Goal: Task Accomplishment & Management: Manage account settings

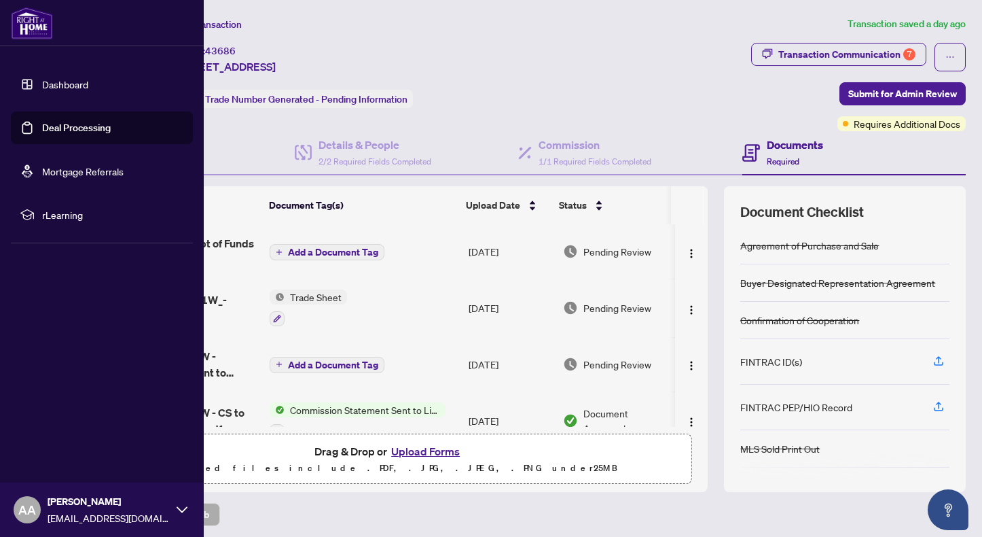
click at [48, 125] on link "Deal Processing" at bounding box center [76, 128] width 69 height 12
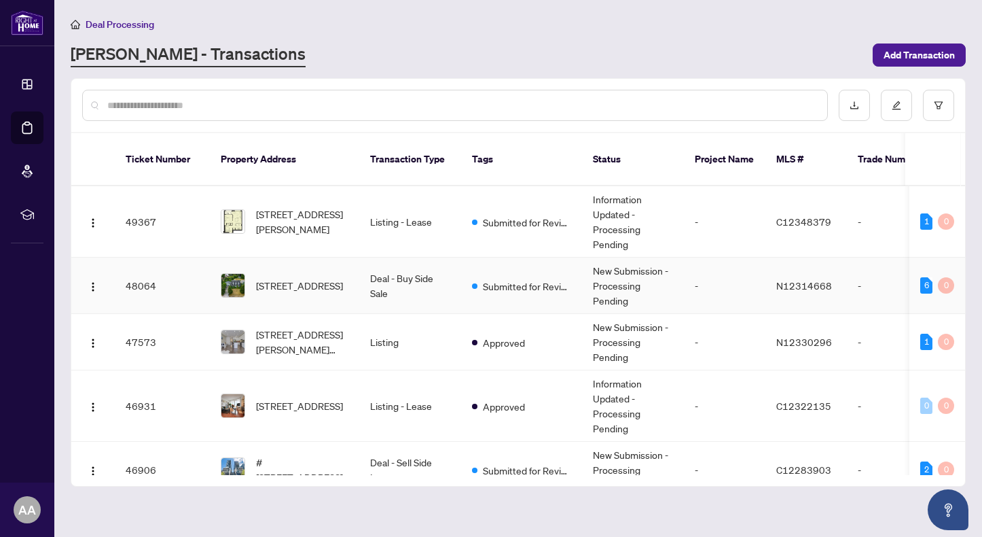
scroll to position [113, 0]
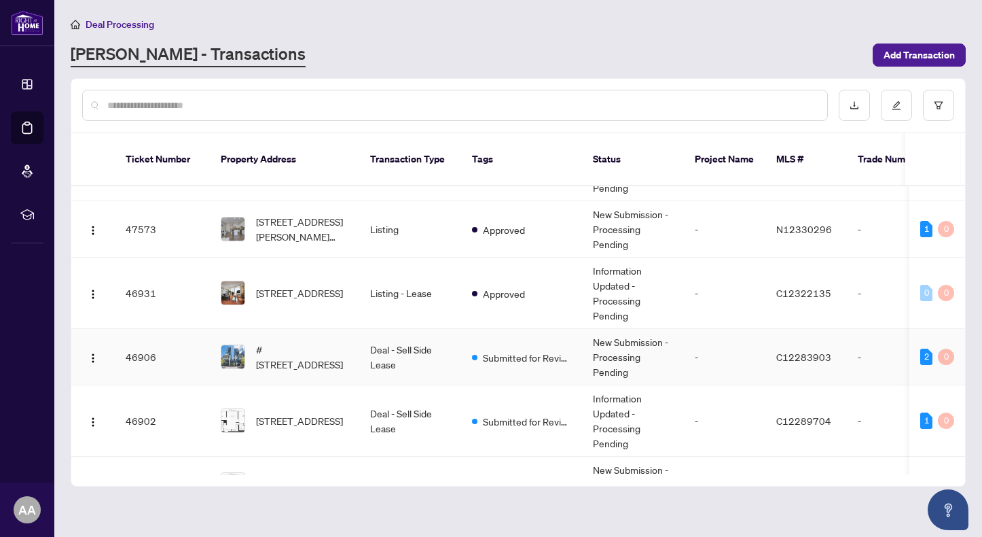
click at [350, 344] on td "#[STREET_ADDRESS]" at bounding box center [284, 357] width 149 height 56
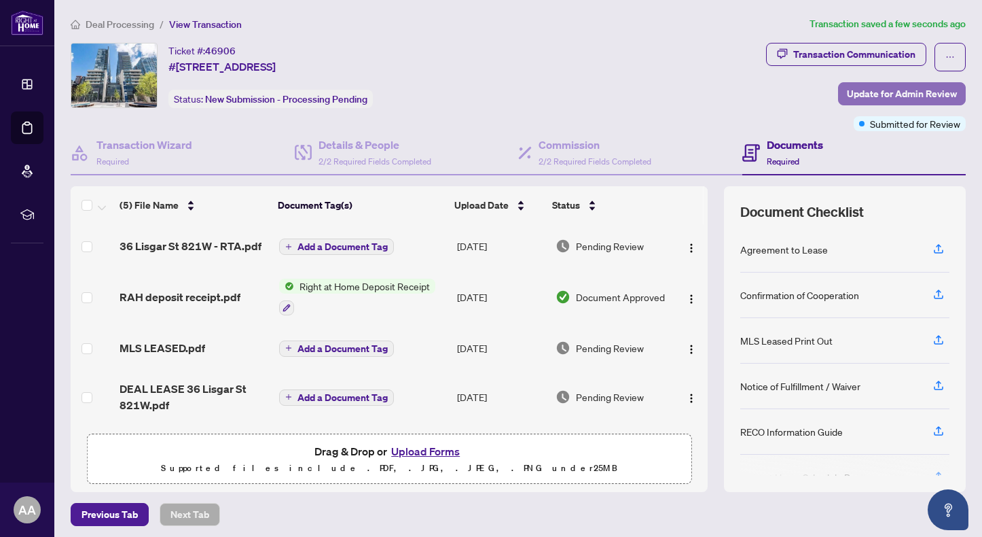
click at [909, 96] on span "Update for Admin Review" at bounding box center [902, 94] width 110 height 22
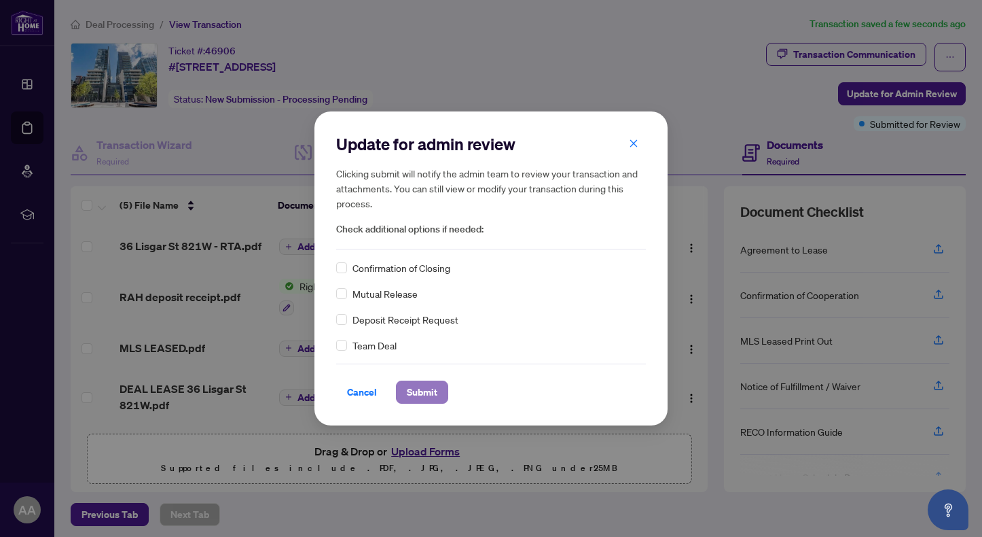
click at [419, 393] on span "Submit" at bounding box center [422, 392] width 31 height 22
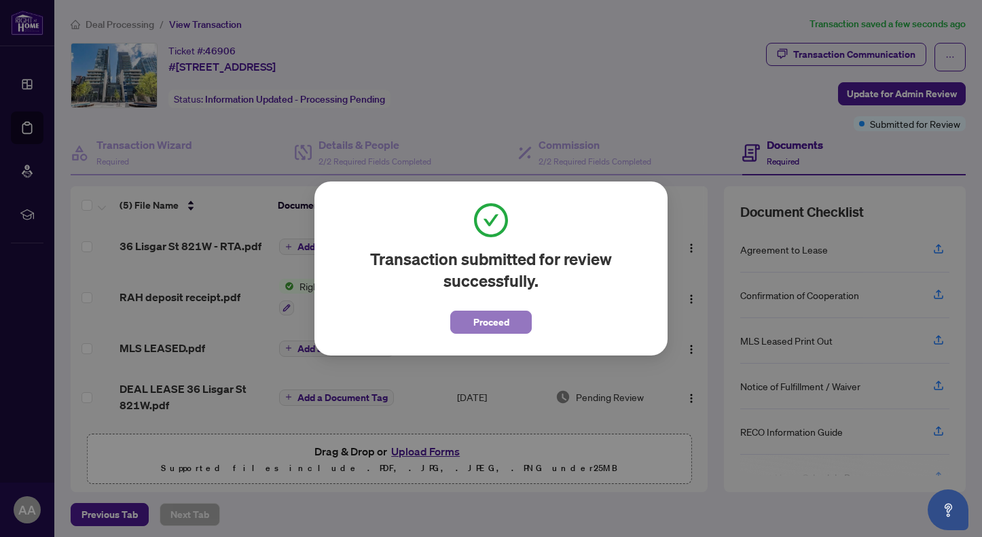
click at [498, 318] on span "Proceed" at bounding box center [491, 322] width 36 height 22
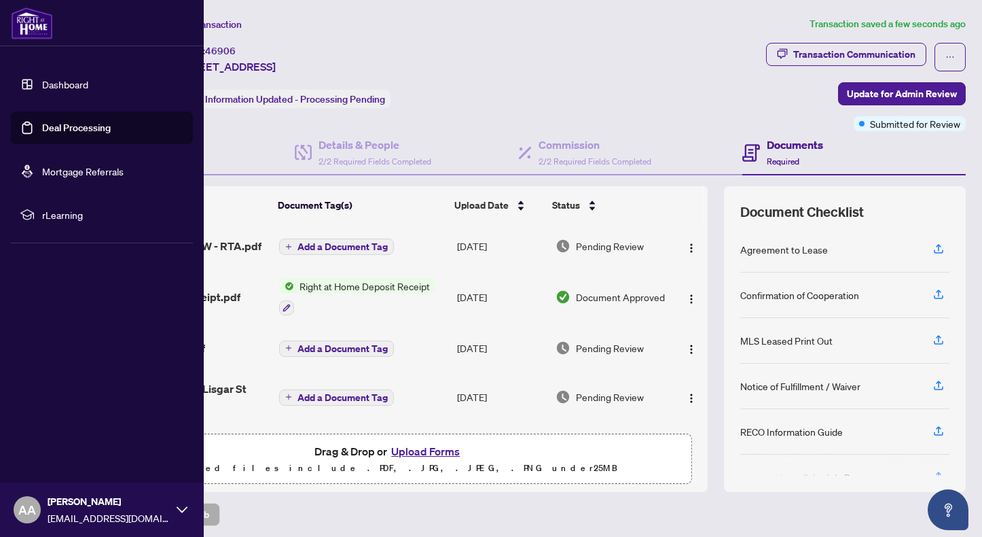
click at [42, 127] on link "Deal Processing" at bounding box center [76, 128] width 69 height 12
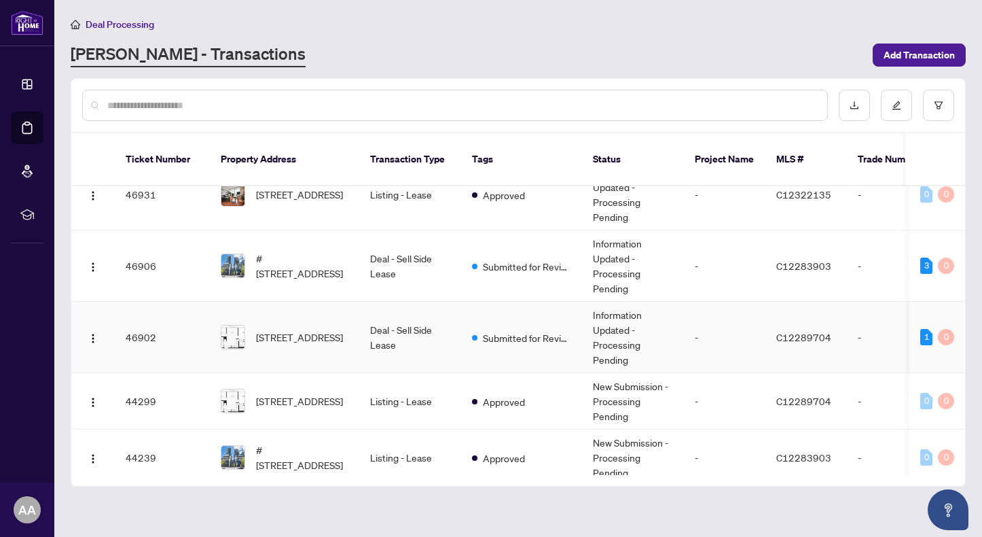
scroll to position [226, 0]
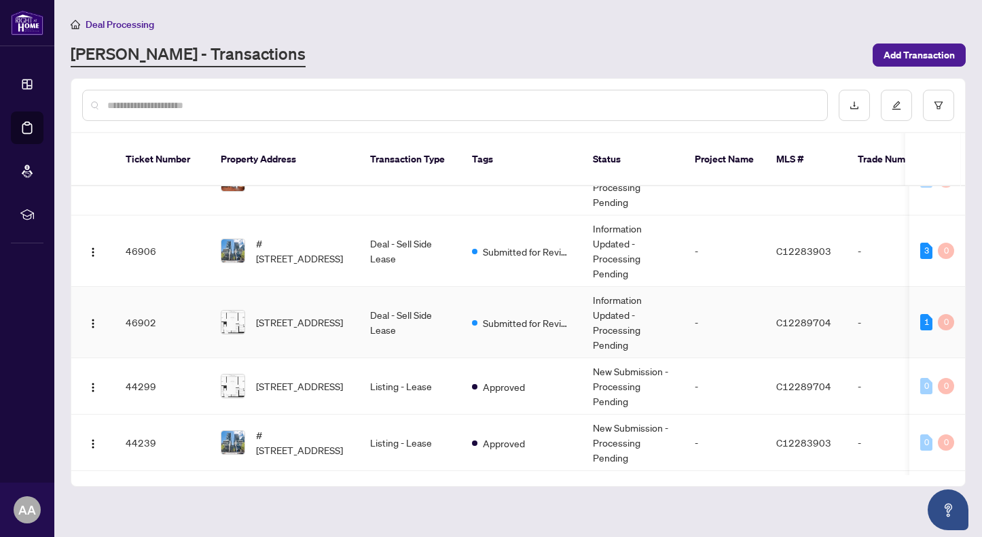
click at [380, 309] on td "Deal - Sell Side Lease" at bounding box center [410, 322] width 102 height 71
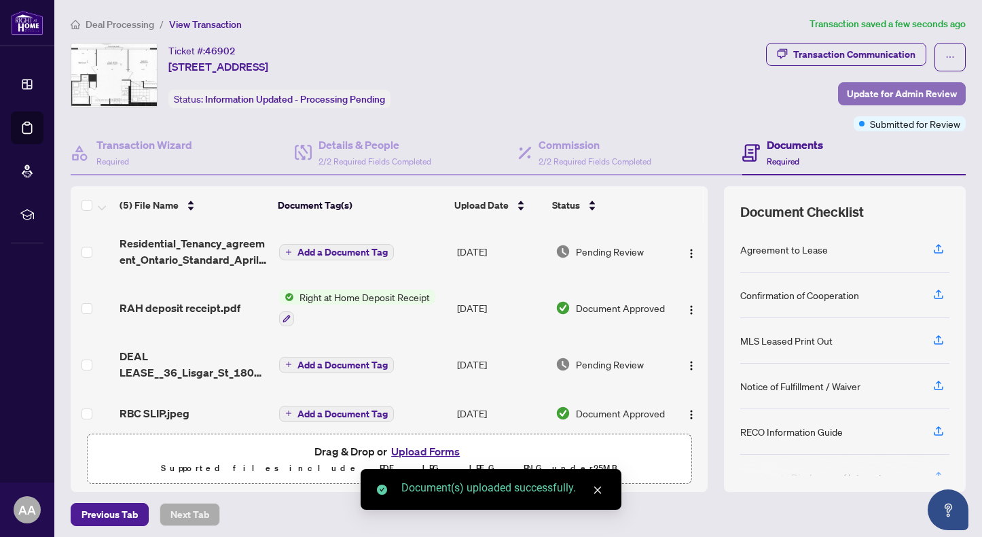
click at [895, 92] on span "Update for Admin Review" at bounding box center [902, 94] width 110 height 22
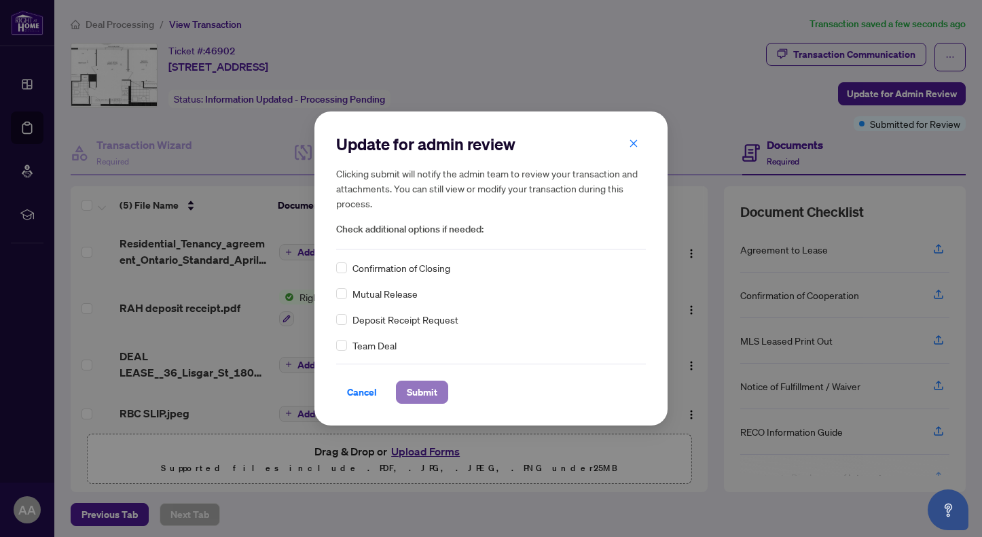
click at [424, 389] on span "Submit" at bounding box center [422, 392] width 31 height 22
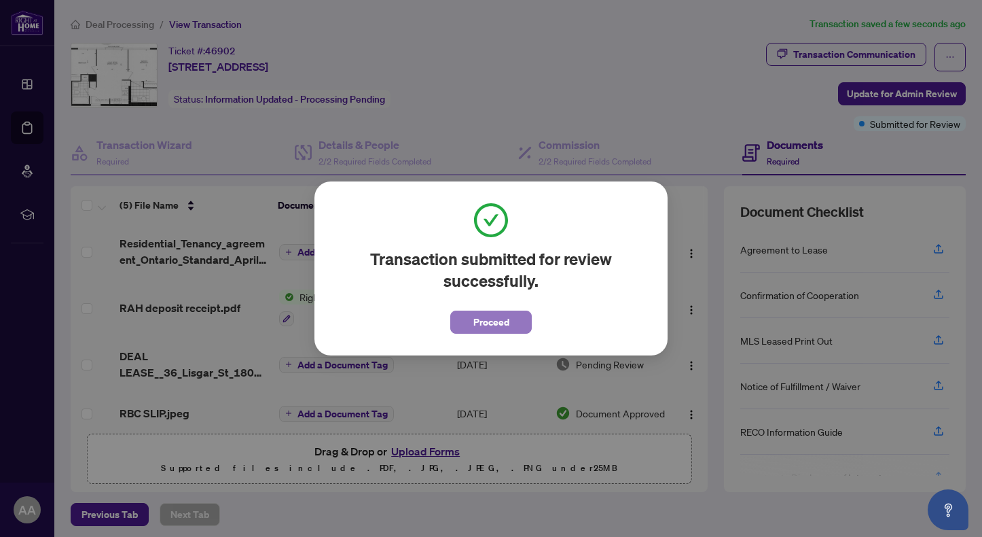
click at [522, 310] on button "Proceed" at bounding box center [491, 321] width 82 height 23
